Goal: Task Accomplishment & Management: Manage account settings

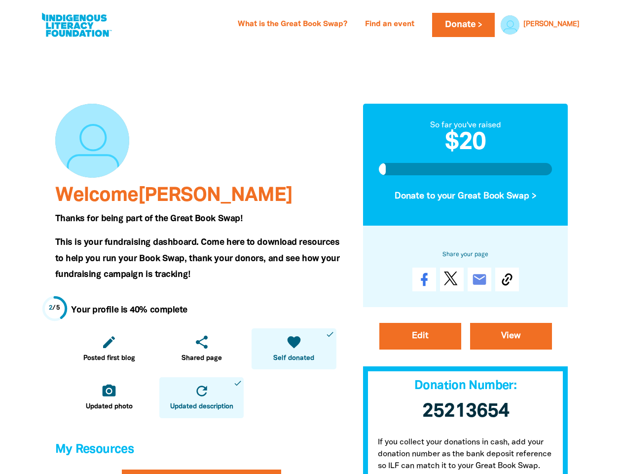
click at [312, 238] on span "This is your fundraising dashboard. Come here to download resources to help you…" at bounding box center [197, 258] width 285 height 40
click at [566, 25] on link "[PERSON_NAME]" at bounding box center [552, 24] width 56 height 7
click at [109, 349] on icon "edit" at bounding box center [109, 342] width 16 height 16
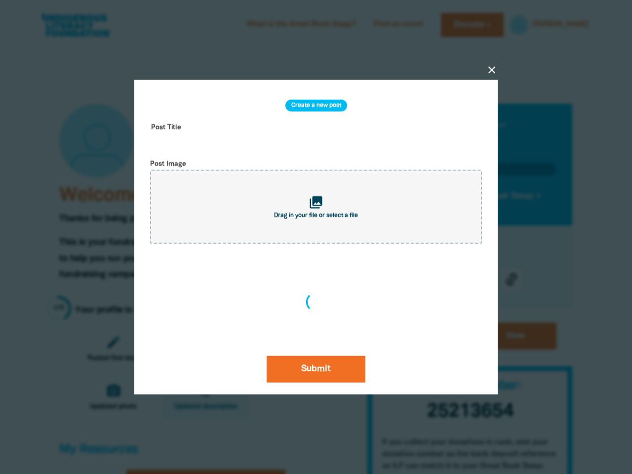
click at [201, 349] on div "close Create a new post Post Title Post Image collections Drag in your file or …" at bounding box center [315, 237] width 395 height 409
click at [294, 349] on div "Create a new post Post Title Post Image collections Drag in your file or select…" at bounding box center [316, 237] width 340 height 291
click at [109, 397] on div at bounding box center [316, 237] width 632 height 474
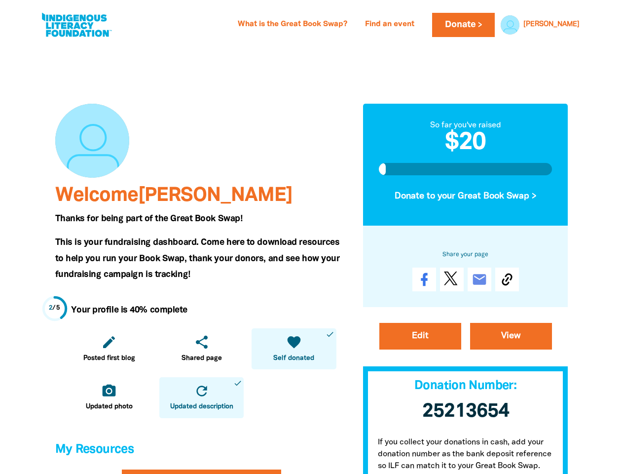
click at [201, 397] on icon "refresh" at bounding box center [202, 391] width 16 height 16
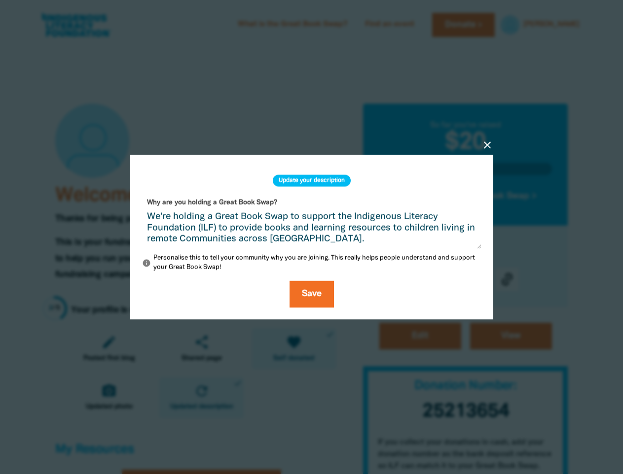
click at [466, 196] on div "close Update your description Why are you holding a Great Book Swap? We're hold…" at bounding box center [312, 237] width 395 height 259
click at [507, 279] on div "close Update your description Why are you holding a Great Book Swap? We're hold…" at bounding box center [312, 237] width 395 height 259
